Goal: Transaction & Acquisition: Book appointment/travel/reservation

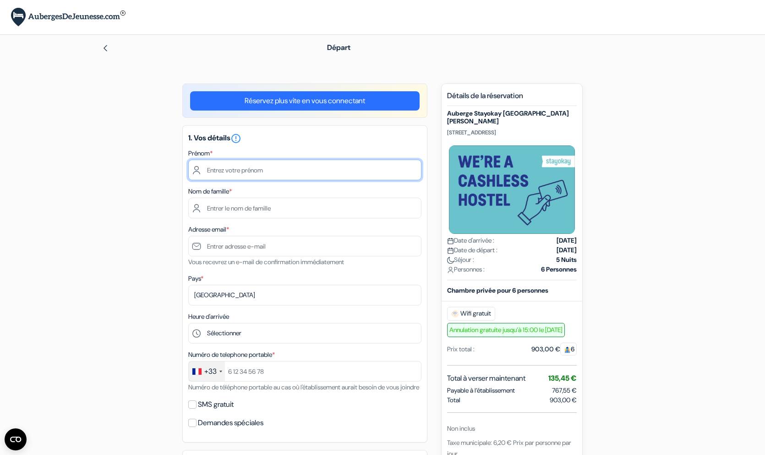
click at [236, 175] on input "text" at bounding box center [304, 169] width 233 height 21
type input "Léa"
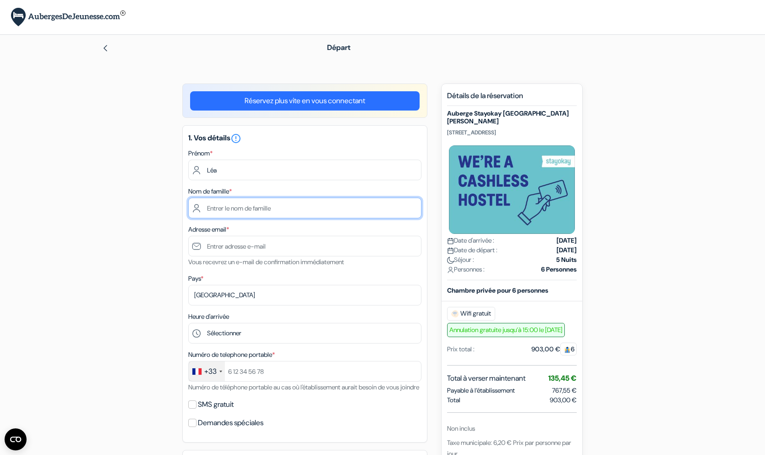
type input "Guillout"
type input "[EMAIL_ADDRESS][DOMAIN_NAME]"
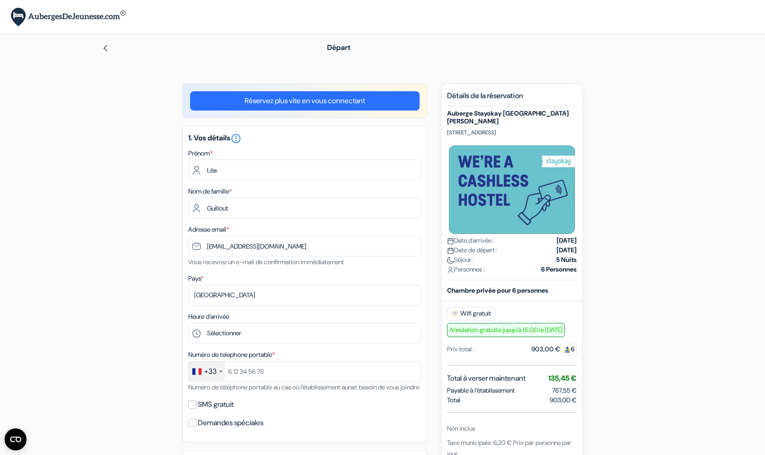
type input "[PHONE_NUMBER]"
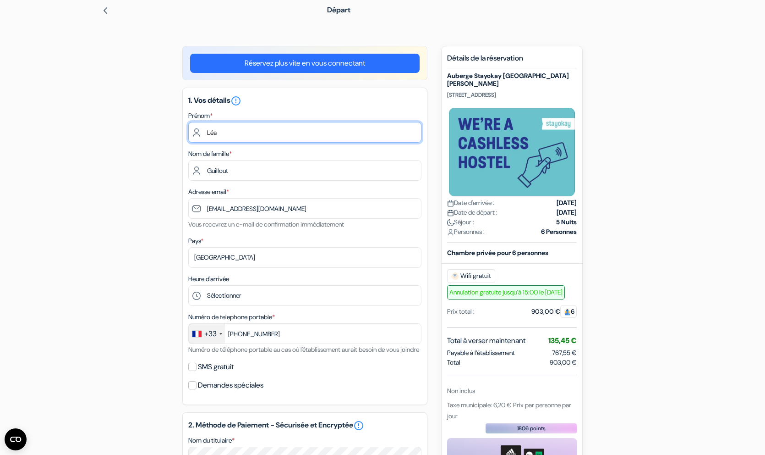
scroll to position [40, 0]
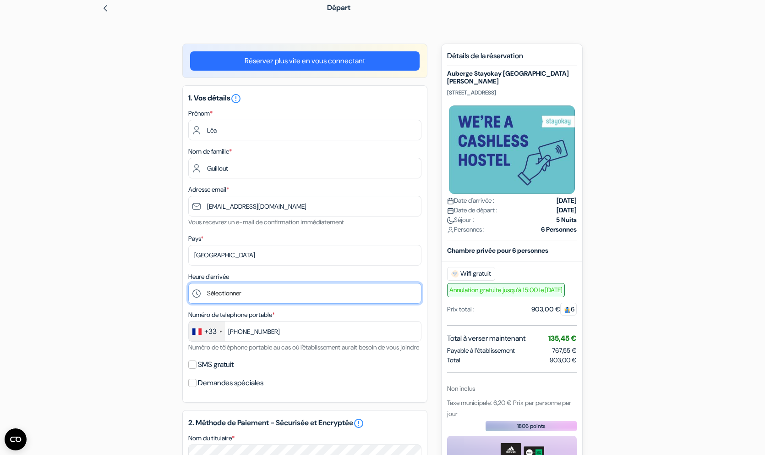
click at [305, 297] on select "Sélectionner 1:00 2:00 3:00 4:00 5:00 6:00 7:00 8:00 9:00 10:00 11:00 12:00 13:…" at bounding box center [304, 293] width 233 height 21
select select "0"
click at [188, 284] on select "Sélectionner 1:00 2:00 3:00 4:00 5:00 6:00 7:00 8:00 9:00 10:00 11:00 12:00 13:…" at bounding box center [304, 293] width 233 height 21
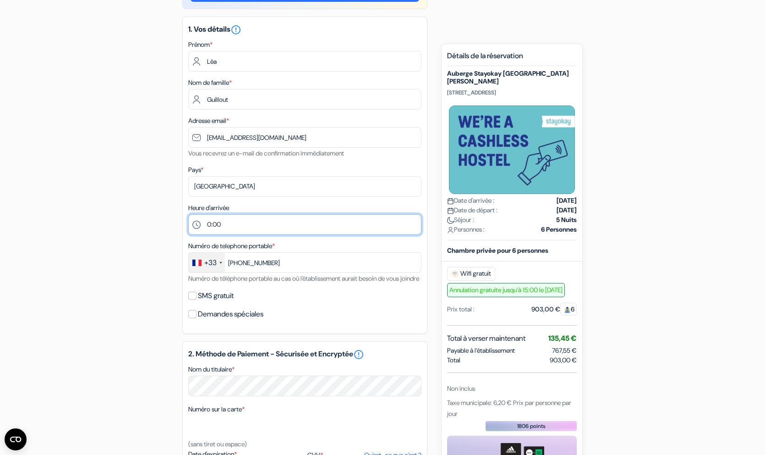
scroll to position [122, 0]
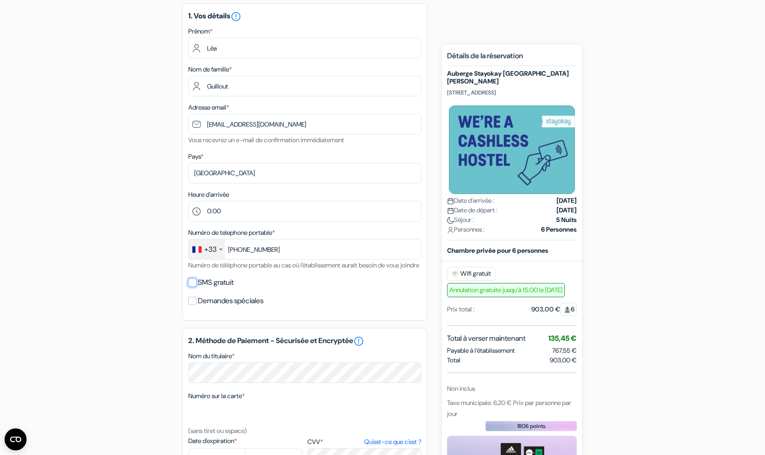
click at [195, 286] on input "SMS gratuit" at bounding box center [192, 282] width 8 height 8
checkbox input "true"
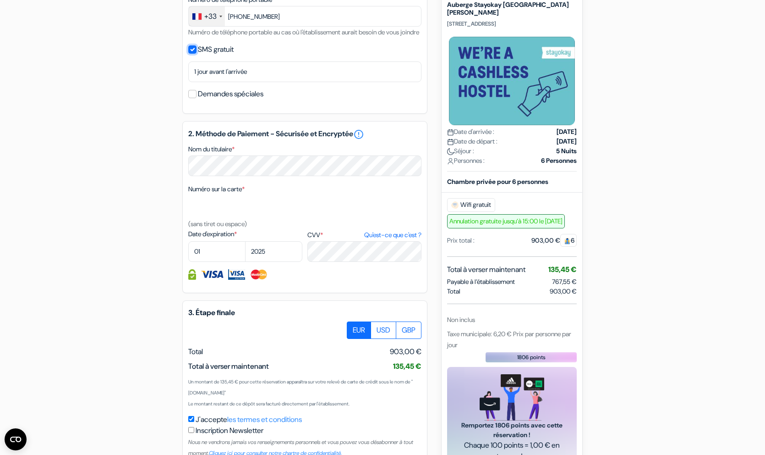
scroll to position [427, 0]
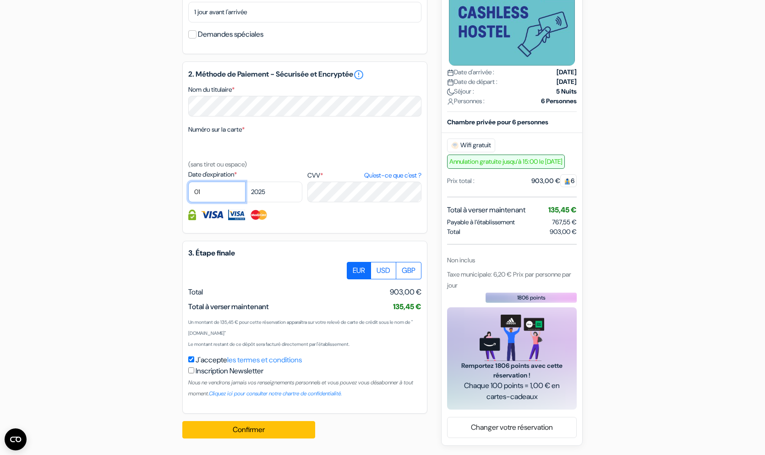
click at [216, 191] on select "01 02 03 04 05 06 07 08 09 10 11 12" at bounding box center [216, 191] width 57 height 21
select select "03"
click at [188, 181] on select "01 02 03 04 05 06 07 08 09 10 11 12" at bounding box center [216, 191] width 57 height 21
click at [261, 198] on select "2025 2026 2027 2028 2029 2030 2031 2032 2033 2034 2035 2036 2037 2038 2039 2040…" at bounding box center [273, 191] width 57 height 21
select select "2028"
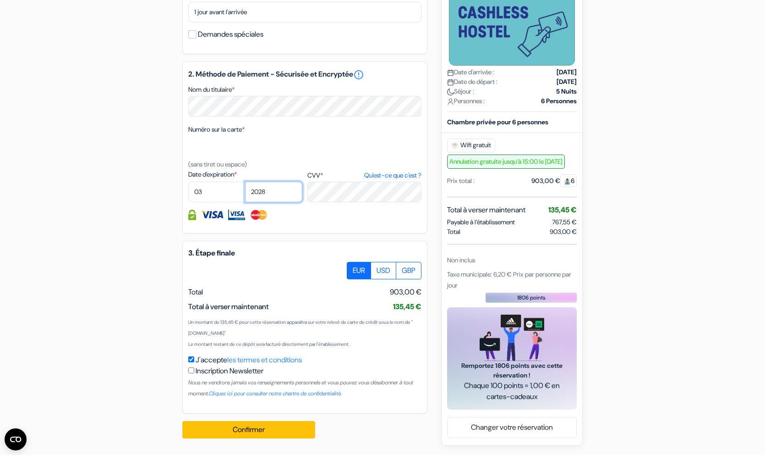
click at [245, 181] on select "2025 2026 2027 2028 2029 2030 2031 2032 2033 2034 2035 2036 2037 2038 2039 2040…" at bounding box center [273, 191] width 57 height 21
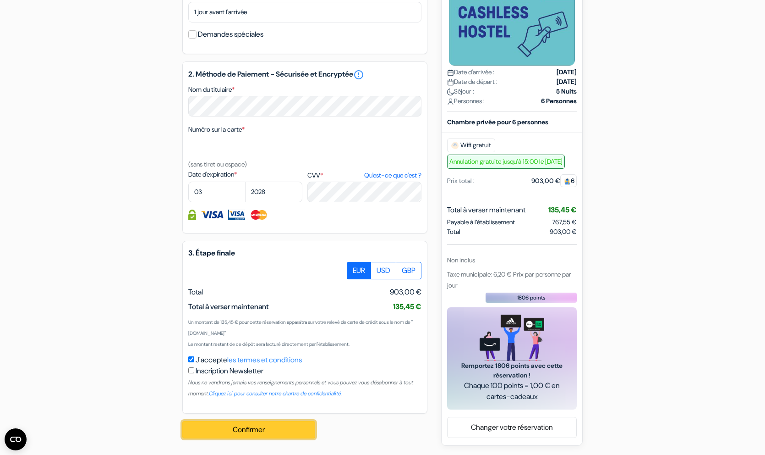
click at [192, 426] on button "Confirmer Loading..." at bounding box center [248, 429] width 133 height 17
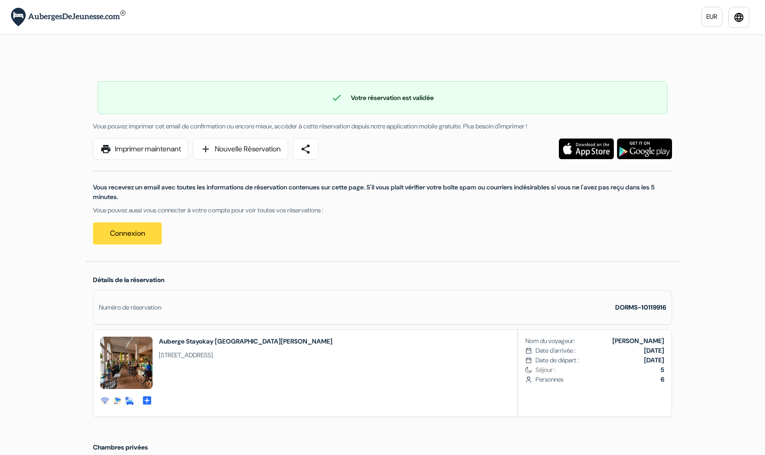
click at [130, 343] on img at bounding box center [126, 362] width 52 height 52
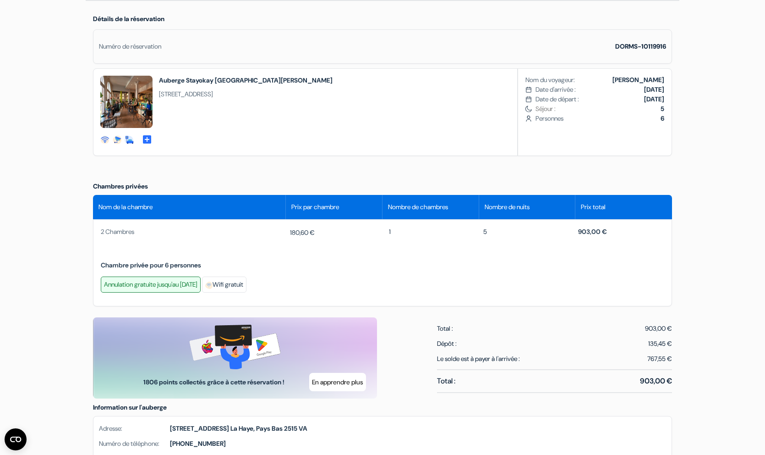
scroll to position [256, 0]
